Goal: Information Seeking & Learning: Learn about a topic

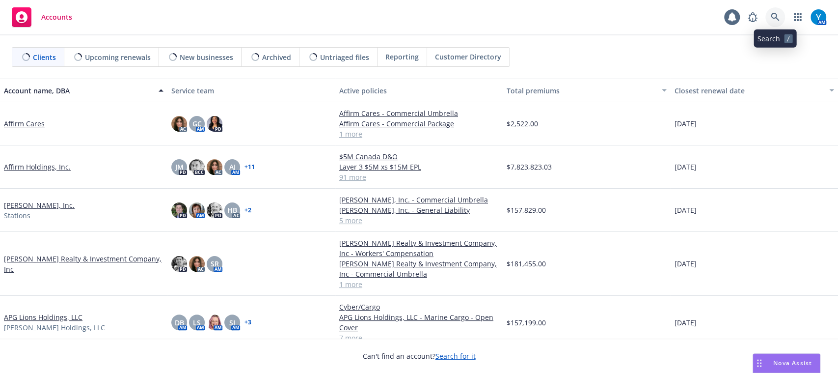
click at [778, 17] on icon at bounding box center [775, 17] width 9 height 9
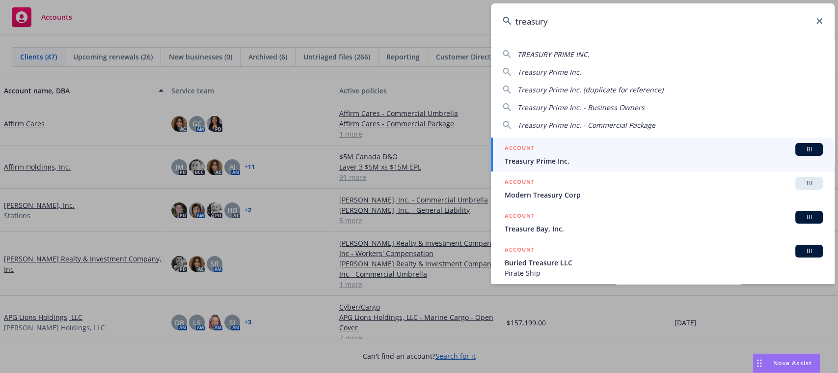
type input "treasury"
click at [642, 154] on div "ACCOUNT BI" at bounding box center [664, 149] width 318 height 13
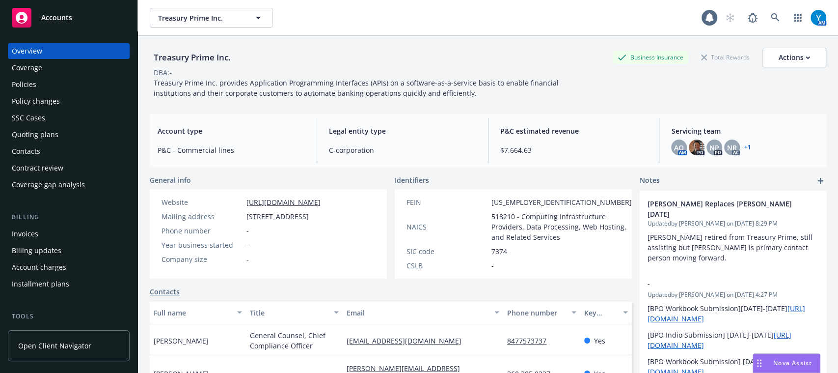
click at [744, 149] on link "+ 1" at bounding box center [747, 147] width 7 height 6
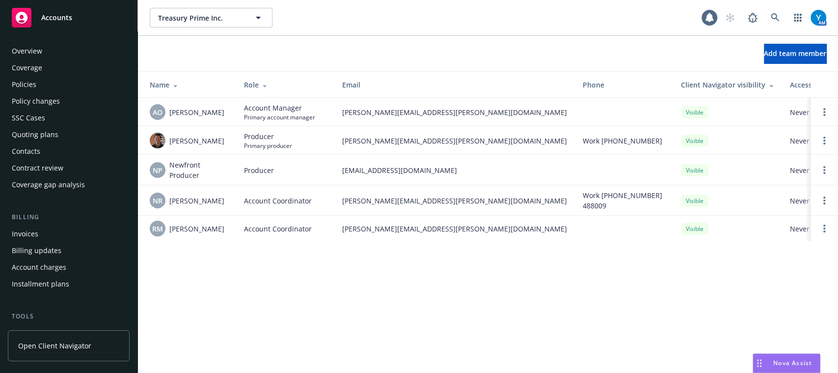
click at [48, 85] on div "Policies" at bounding box center [69, 85] width 114 height 16
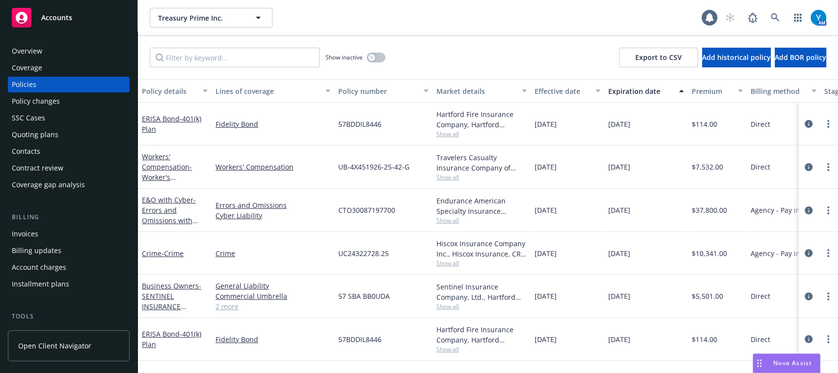
scroll to position [40, 0]
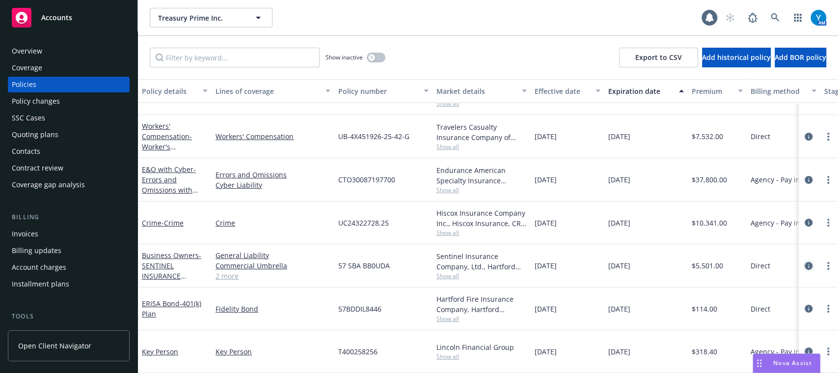
click at [805, 262] on icon "circleInformation" at bounding box center [809, 266] width 8 height 8
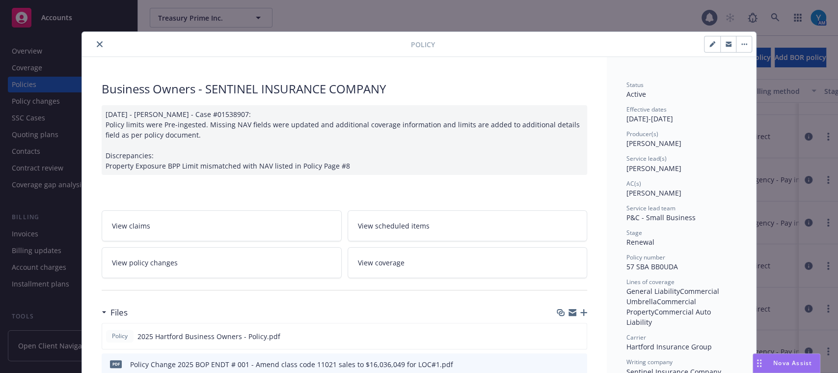
click at [97, 42] on icon "close" at bounding box center [100, 44] width 6 height 6
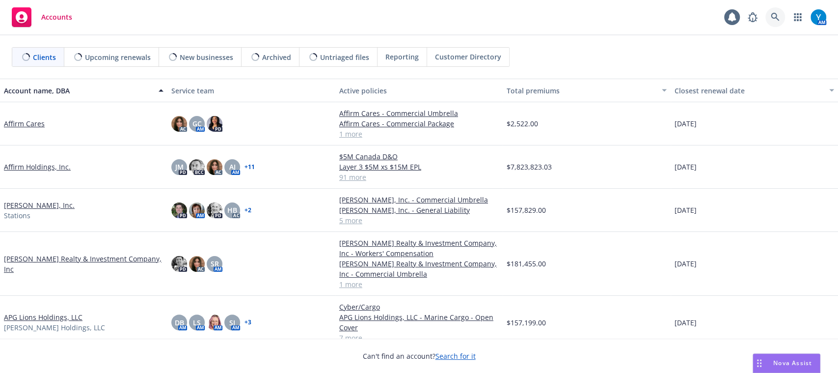
click at [772, 11] on link at bounding box center [776, 17] width 20 height 20
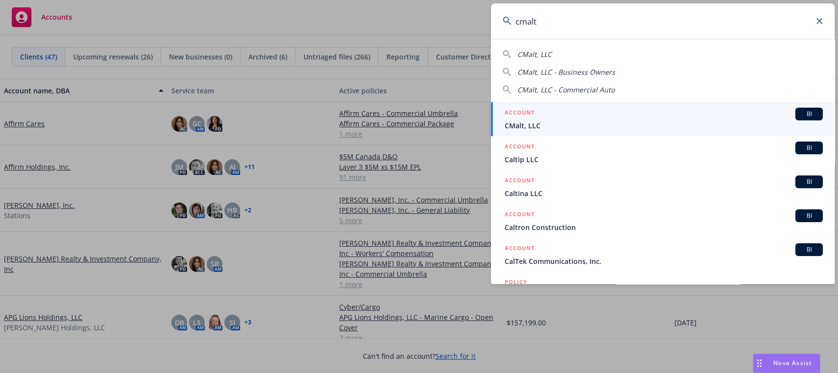
type input "cmalt"
click at [554, 116] on div "ACCOUNT BI" at bounding box center [664, 114] width 318 height 13
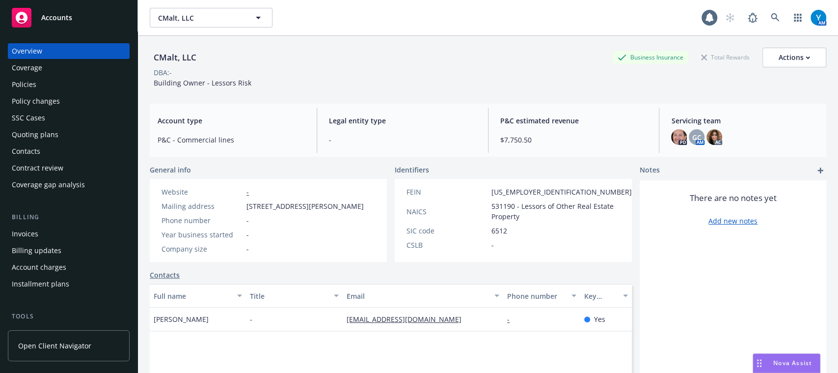
click at [41, 86] on div "Policies" at bounding box center [69, 85] width 114 height 16
